Goal: Task Accomplishment & Management: Manage account settings

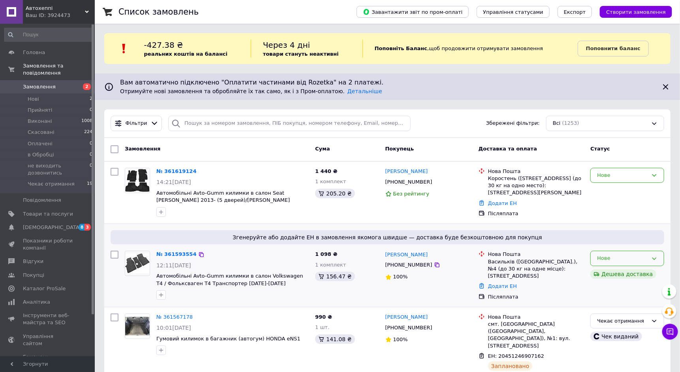
click at [616, 256] on div "Нове" at bounding box center [622, 258] width 51 height 8
click at [610, 278] on li "Прийнято" at bounding box center [627, 275] width 73 height 15
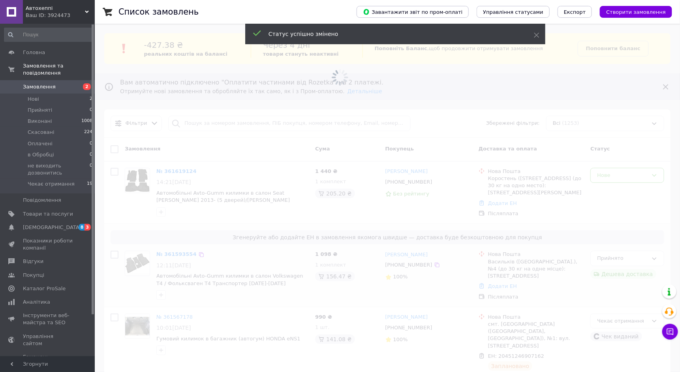
click at [615, 173] on span at bounding box center [340, 186] width 680 height 372
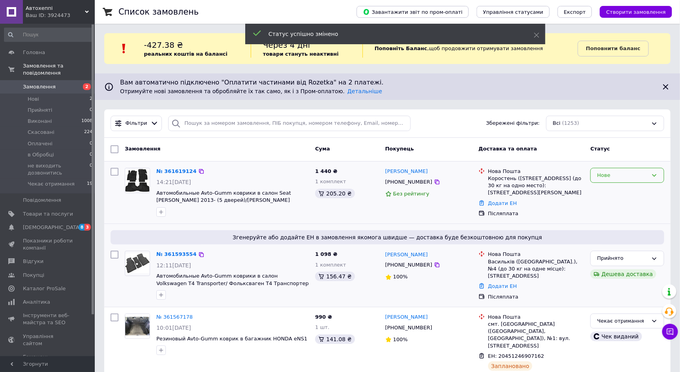
click at [614, 176] on div "Нове" at bounding box center [622, 175] width 51 height 8
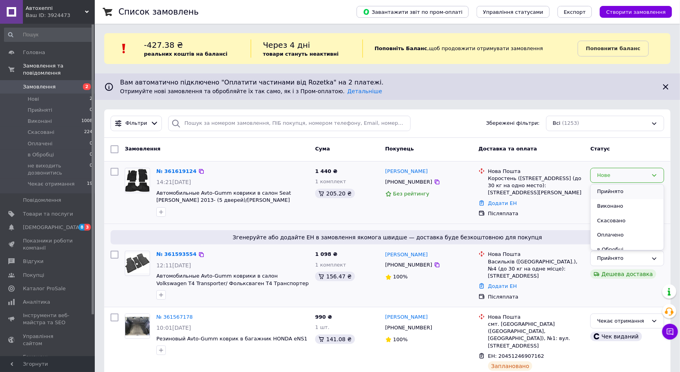
click at [616, 194] on li "Прийнято" at bounding box center [627, 191] width 73 height 15
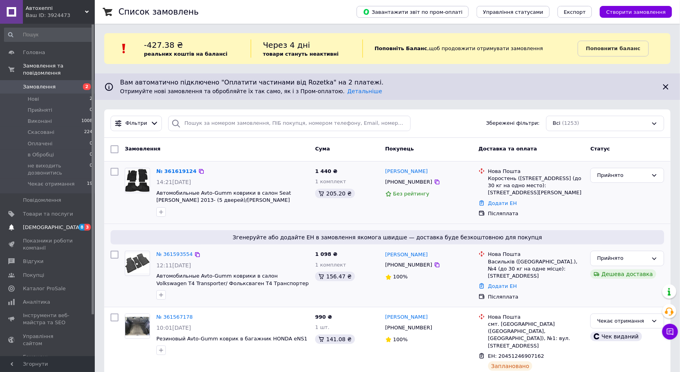
click at [55, 228] on span "[DEMOGRAPHIC_DATA]" at bounding box center [48, 227] width 50 height 7
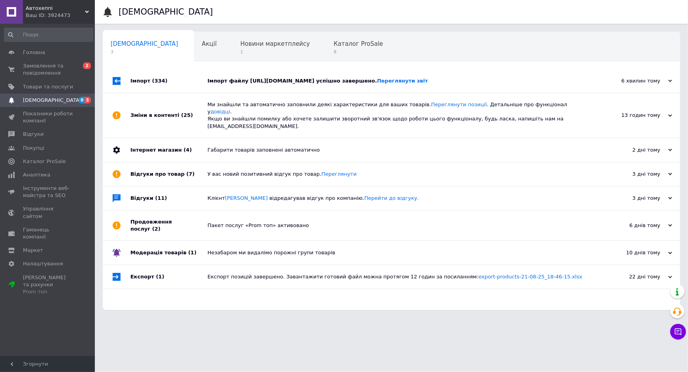
click at [361, 79] on div "Імпорт файлу [URL][DOMAIN_NAME] успішно завершено. Переглянути звіт" at bounding box center [399, 80] width 385 height 7
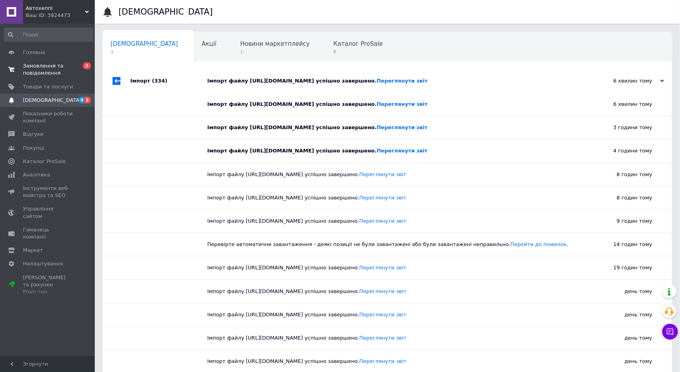
click at [58, 68] on span "Замовлення та повідомлення" at bounding box center [48, 69] width 50 height 14
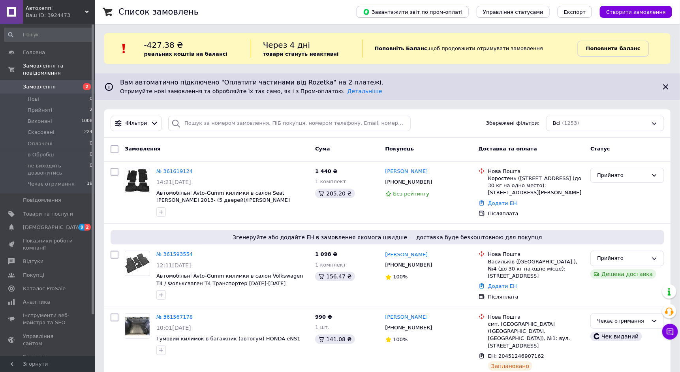
click at [611, 49] on b "Поповнити баланс" at bounding box center [613, 48] width 54 height 6
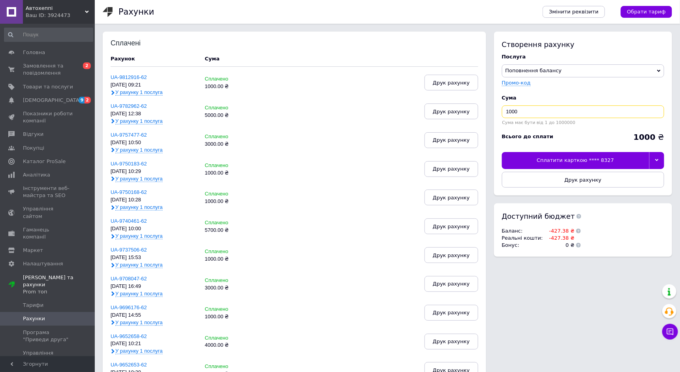
drag, startPoint x: 516, startPoint y: 110, endPoint x: 503, endPoint y: 107, distance: 12.6
click at [503, 107] on input "1000" at bounding box center [583, 111] width 162 height 13
type input "2000"
click at [656, 159] on icon at bounding box center [657, 160] width 4 height 2
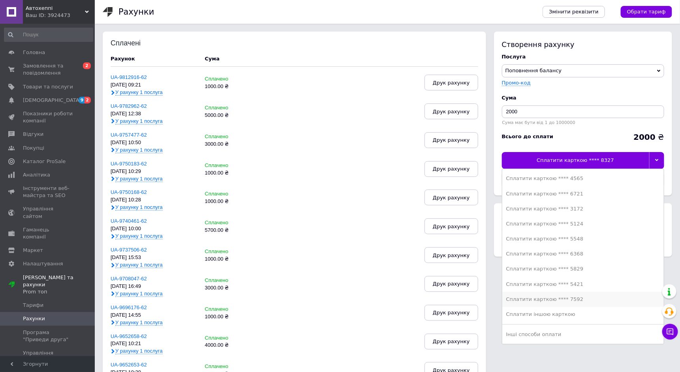
click at [588, 295] on li "Сплатити карткою **** 7592" at bounding box center [583, 299] width 162 height 15
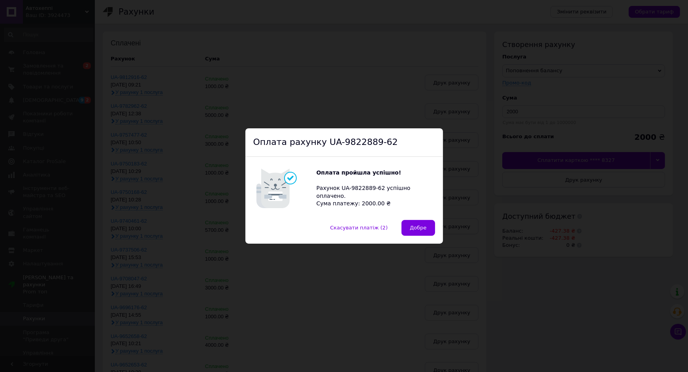
click at [429, 231] on button "Добре" at bounding box center [417, 228] width 33 height 16
